Goal: Check status

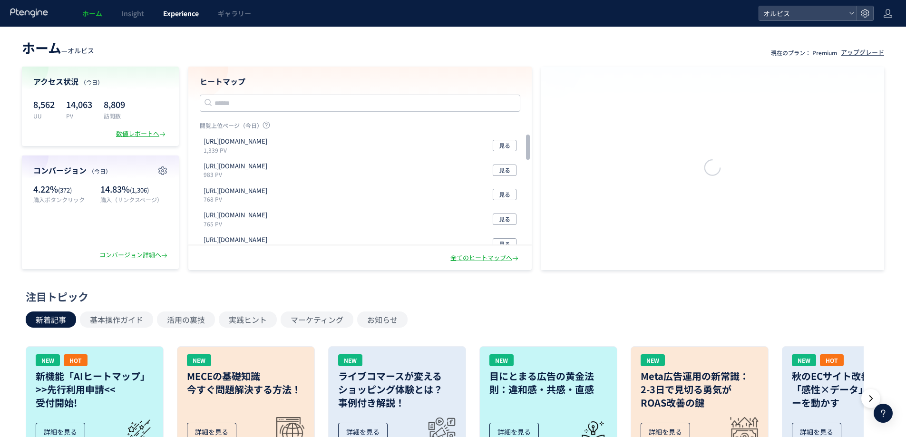
click at [191, 17] on span "Experience" at bounding box center [181, 14] width 36 height 10
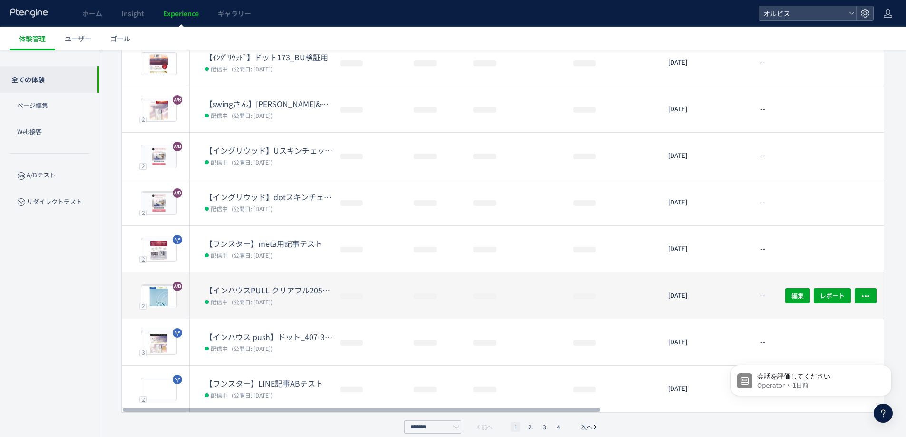
scroll to position [220, 0]
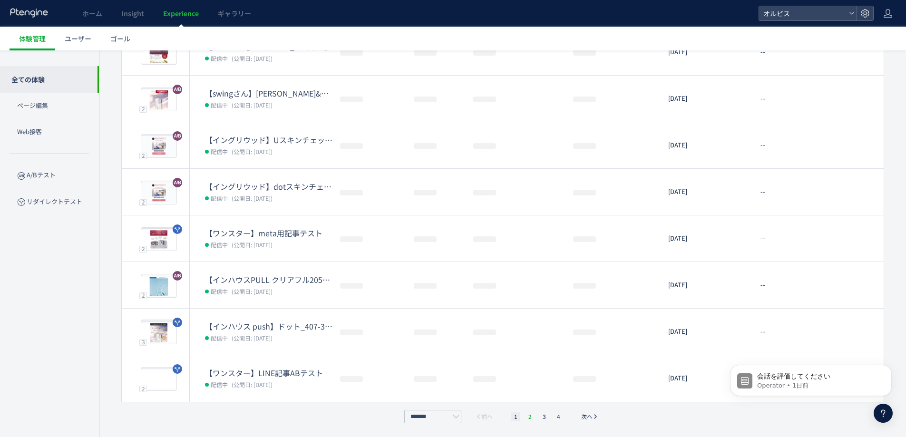
click at [526, 419] on li "2" at bounding box center [530, 417] width 10 height 10
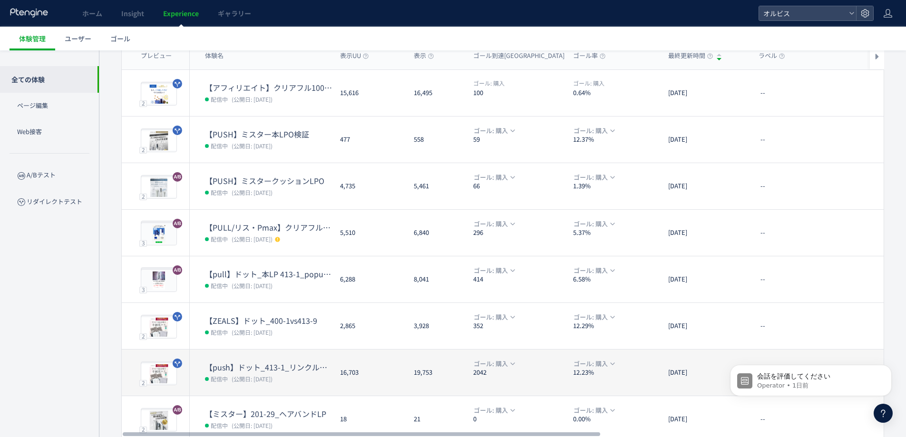
scroll to position [190, 0]
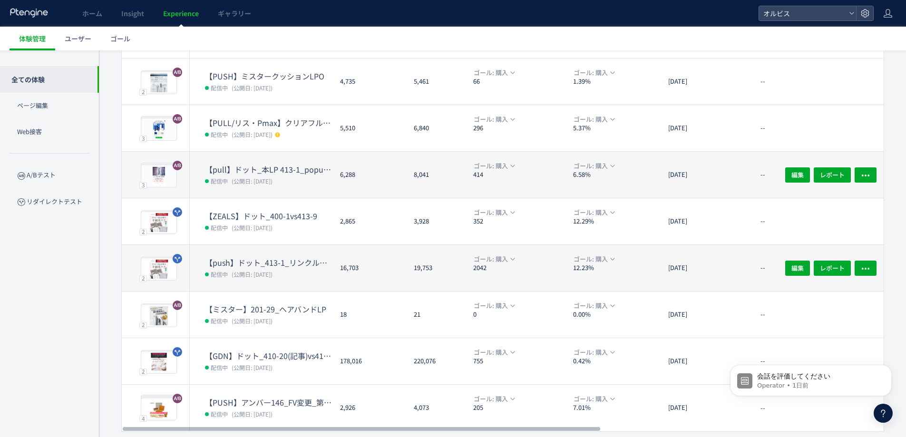
click at [295, 185] on dd "配信中 (公開日: [DATE])" at bounding box center [268, 181] width 127 height 12
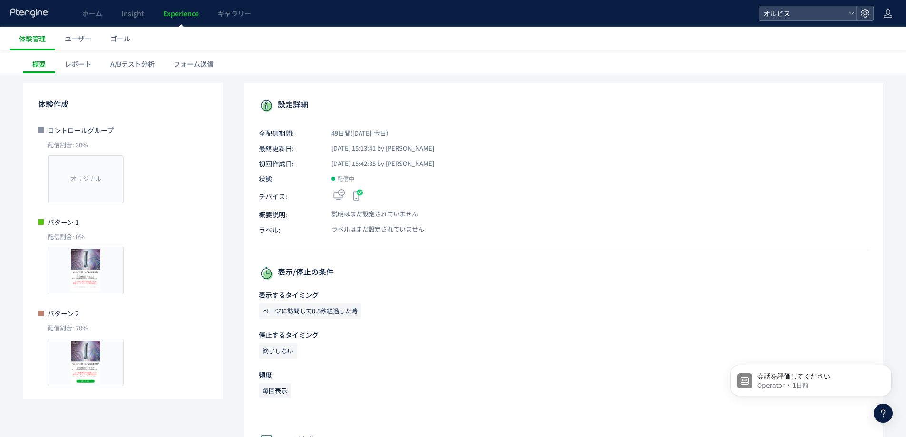
scroll to position [63, 0]
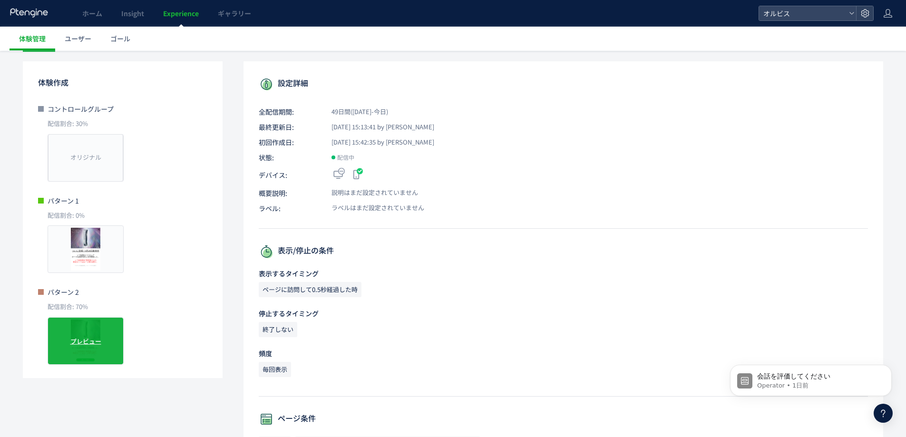
click at [82, 339] on span "プレビュー" at bounding box center [85, 340] width 31 height 9
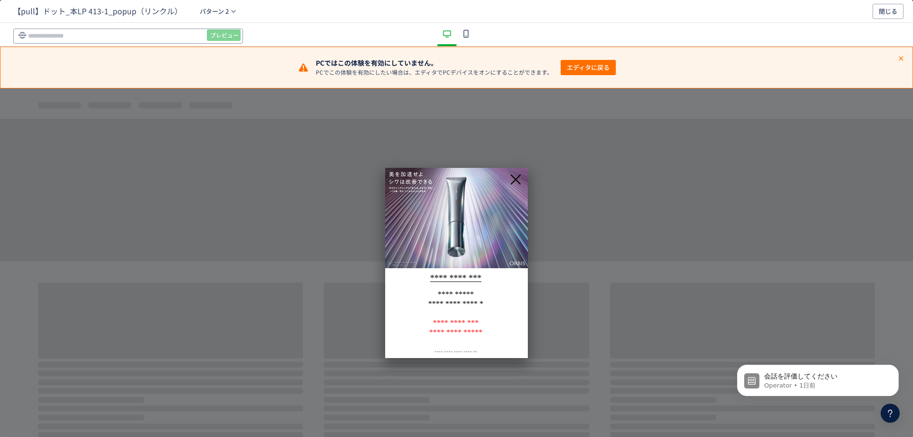
click at [162, 40] on input "dialog" at bounding box center [128, 36] width 230 height 15
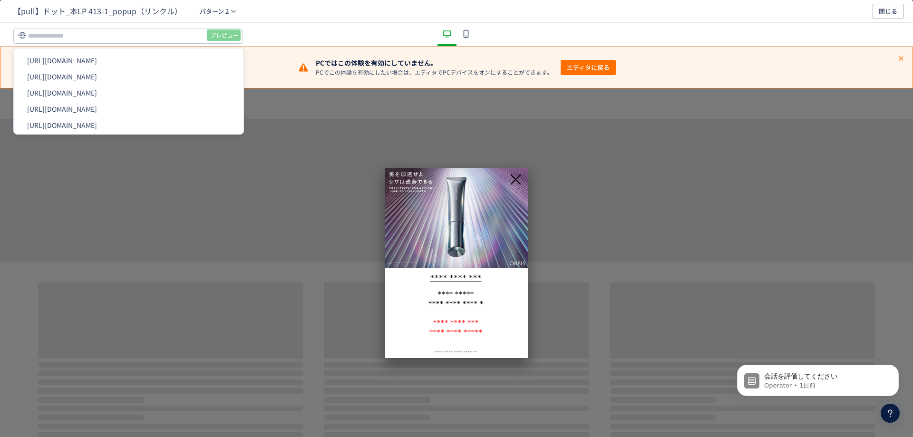
click at [471, 35] on icon "dialog" at bounding box center [465, 33] width 11 height 11
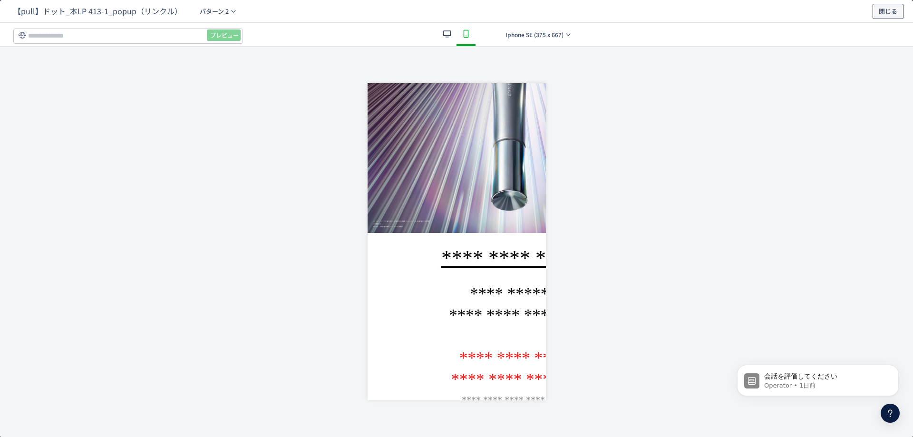
click at [887, 7] on span "閉じる" at bounding box center [888, 11] width 19 height 15
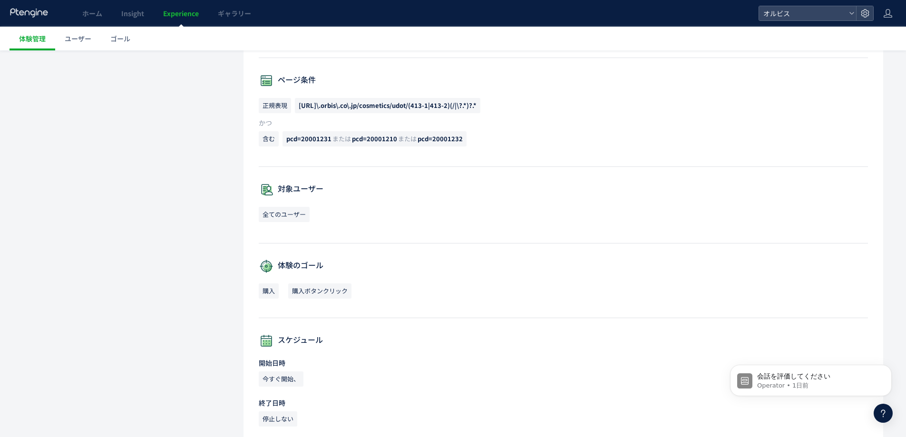
scroll to position [381, 0]
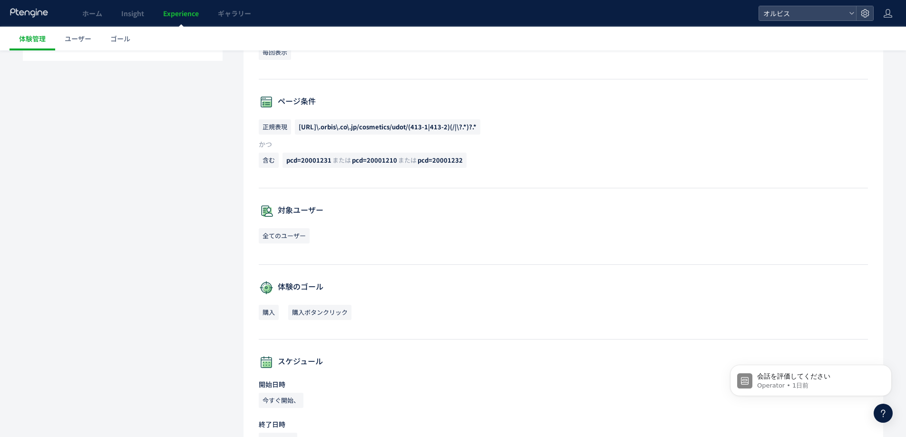
click at [298, 127] on span "[URL]\.orbis\.co\.jp/cosmetics/udot/(413-1|413-2)(/|\?.*)?.*" at bounding box center [388, 126] width 186 height 15
drag, startPoint x: 288, startPoint y: 163, endPoint x: 331, endPoint y: 161, distance: 43.3
click at [331, 161] on span "pcd=20001231 または pcd=20001210 または pcd=20001232" at bounding box center [375, 160] width 184 height 15
copy span "pcd=20001231"
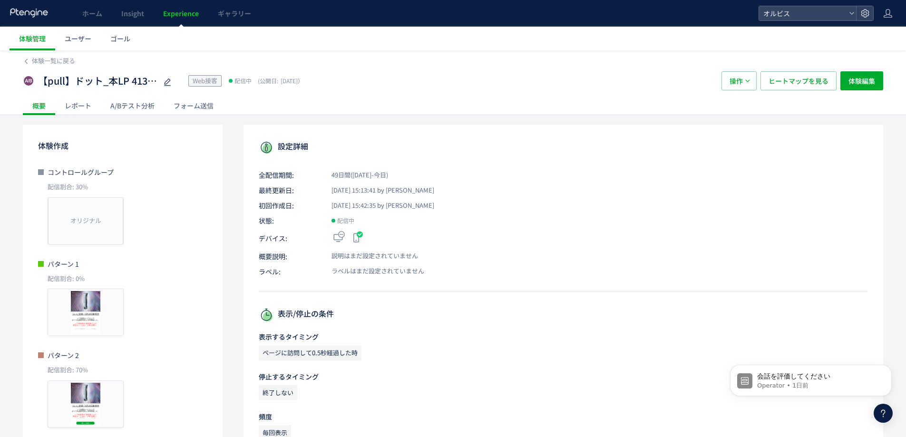
drag, startPoint x: 784, startPoint y: -58, endPoint x: 757, endPoint y: -58, distance: 27.1
click at [757, 0] on html "ホーム Insight Experience ギャラリー オルビス 体験管理 ユーザー ゴール 体験一覧に戻る 【pull】ドット_本LP 413-1_pop…" at bounding box center [453, 218] width 906 height 437
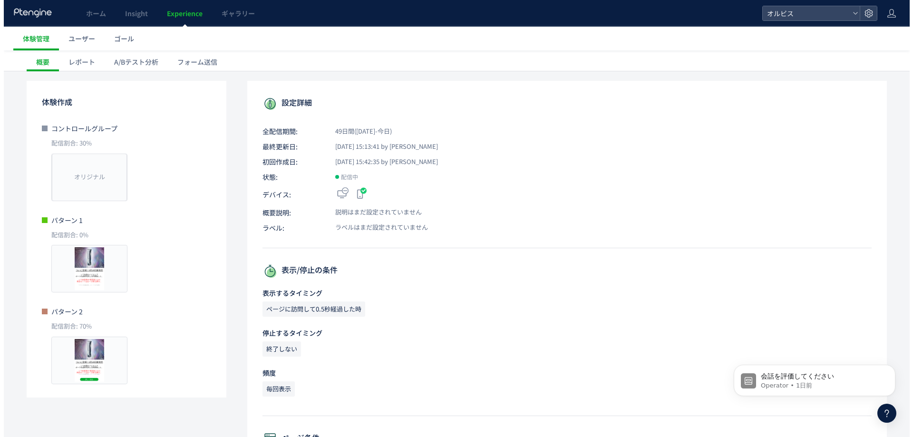
scroll to position [63, 0]
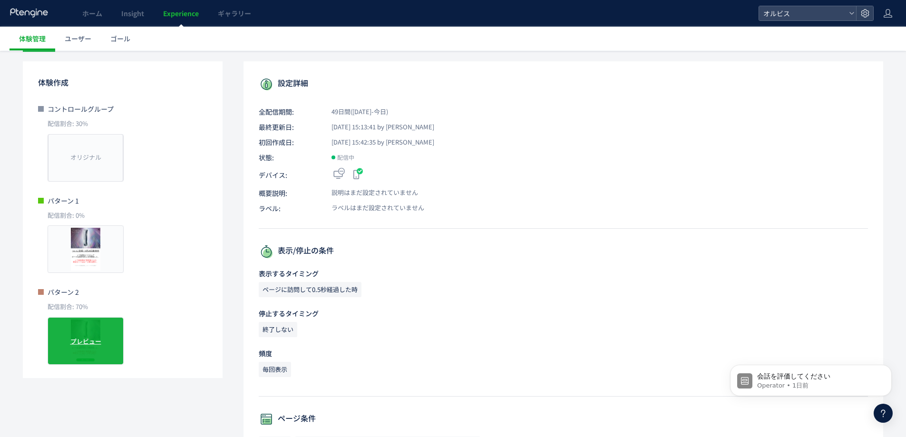
click at [87, 346] on div "プレビュー" at bounding box center [86, 341] width 76 height 48
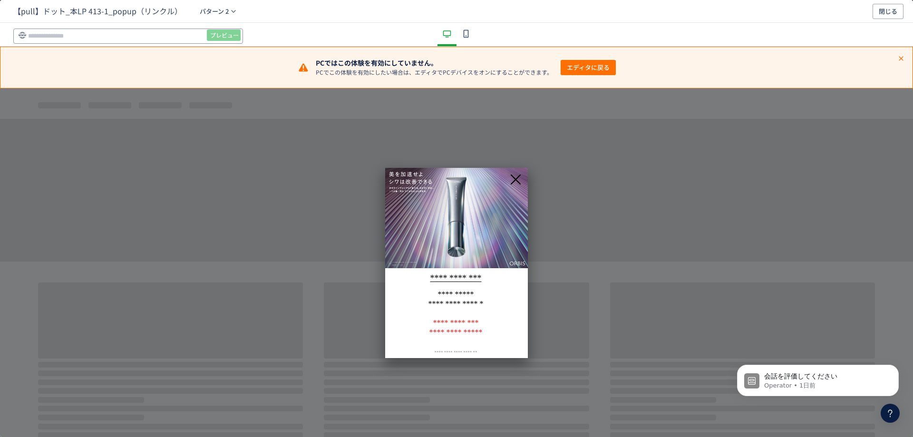
click at [95, 35] on input "dialog" at bounding box center [128, 36] width 230 height 15
paste input "**********"
type input "**********"
click at [222, 38] on span "プレビュー" at bounding box center [224, 35] width 29 height 15
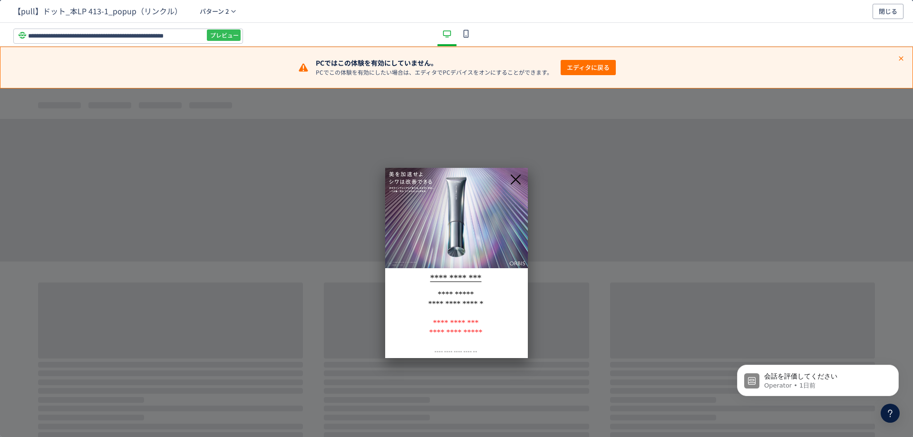
scroll to position [0, 0]
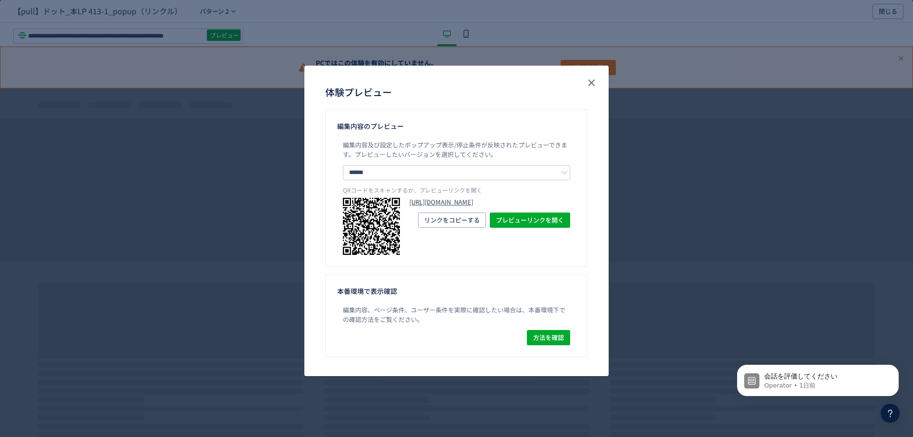
click at [458, 207] on link "[URL][DOMAIN_NAME]" at bounding box center [490, 202] width 161 height 9
